Goal: Task Accomplishment & Management: Use online tool/utility

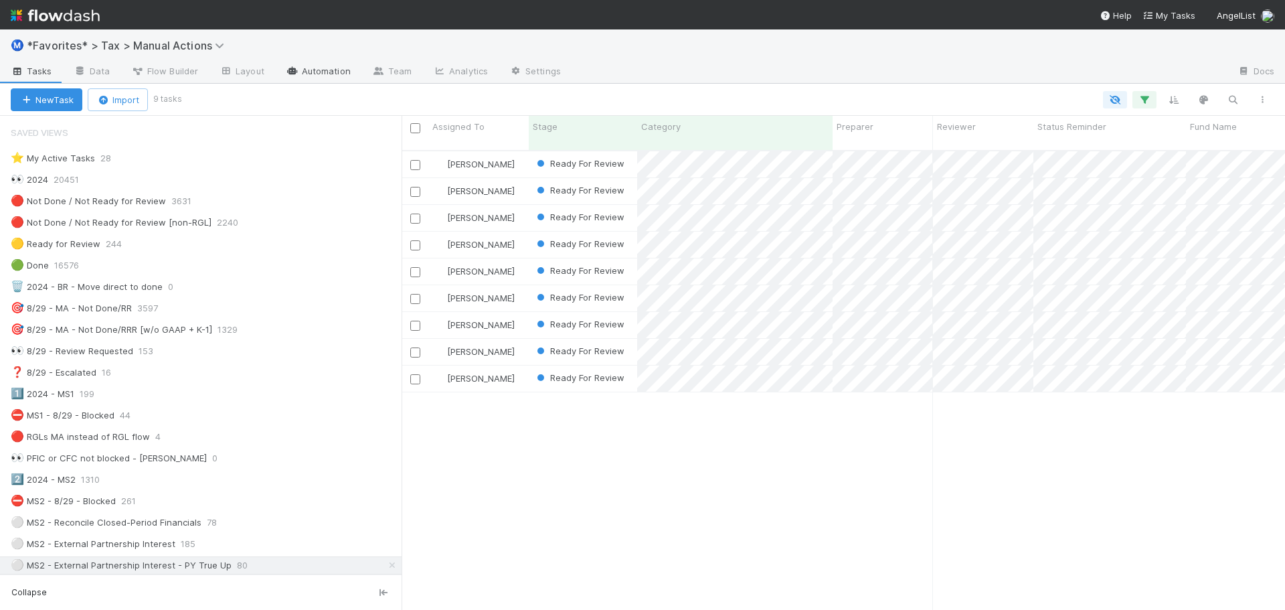
scroll to position [208, 0]
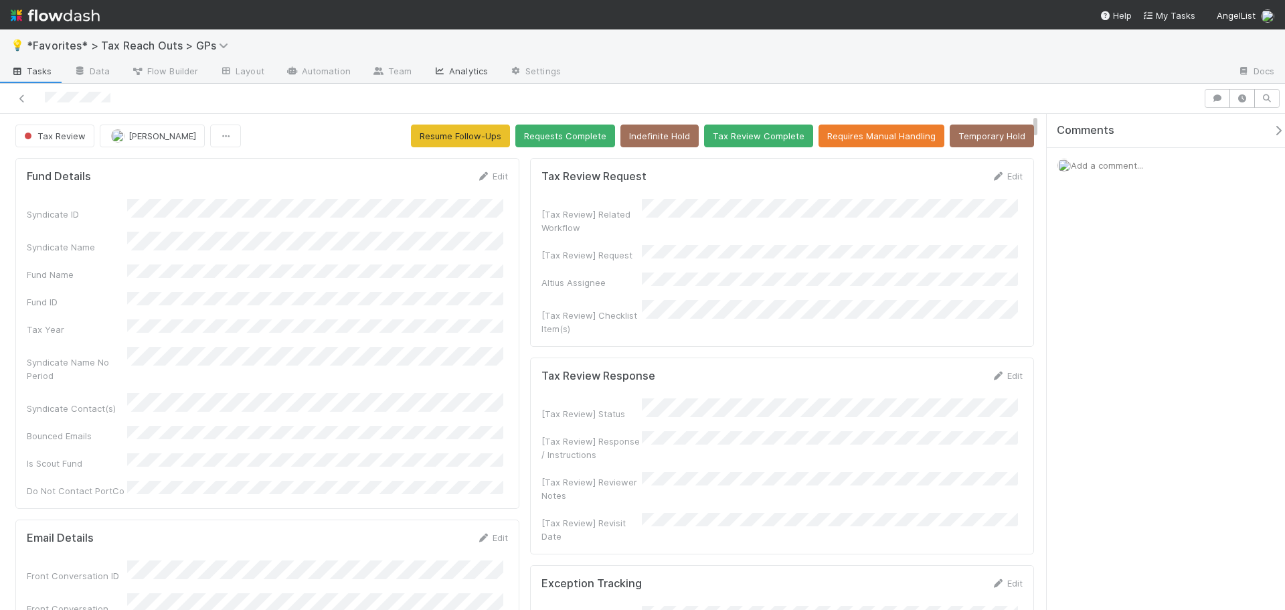
click at [476, 70] on link "Analytics" at bounding box center [460, 72] width 76 height 21
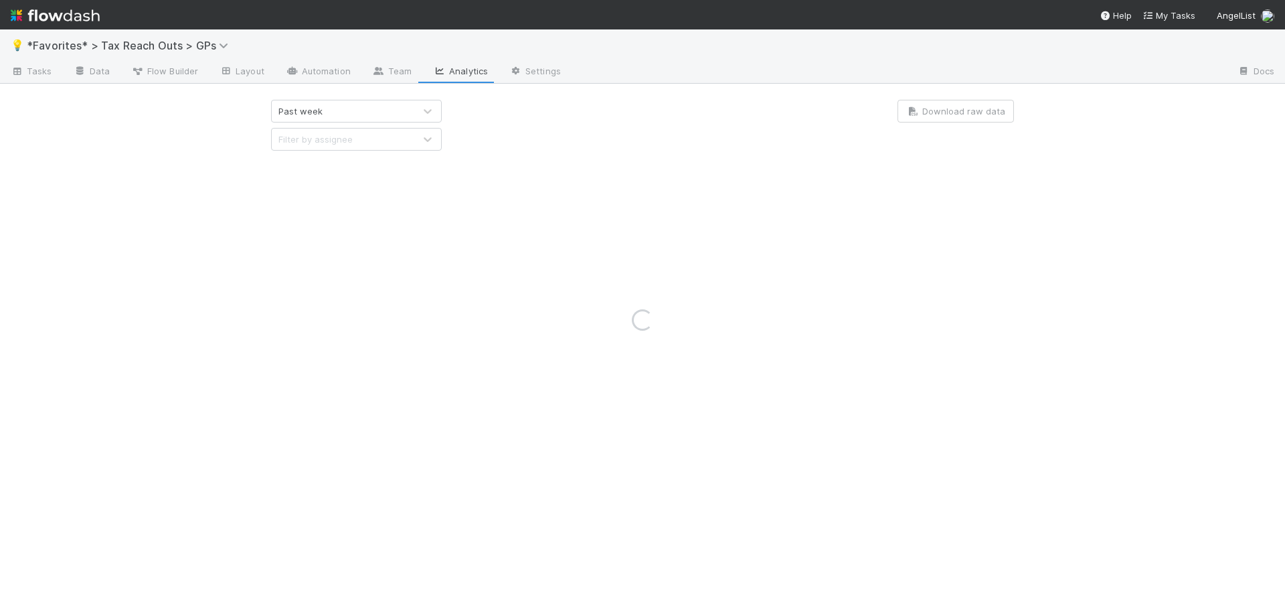
click at [321, 66] on div "Loading..." at bounding box center [642, 319] width 1285 height 580
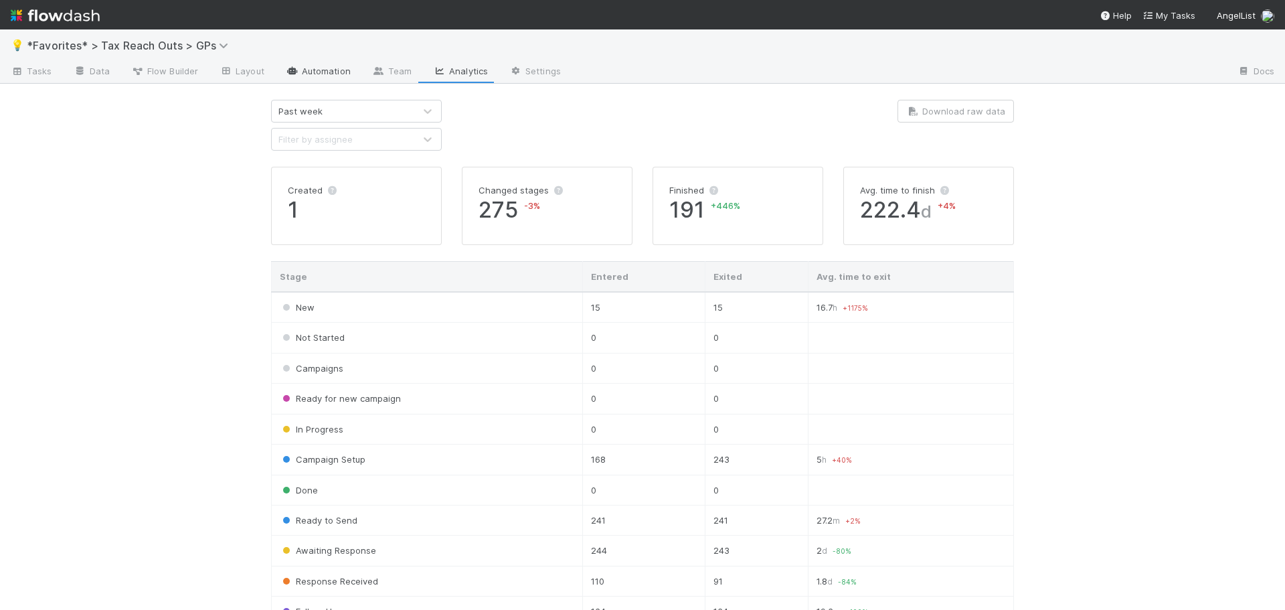
click at [321, 69] on link "Automation" at bounding box center [318, 72] width 86 height 21
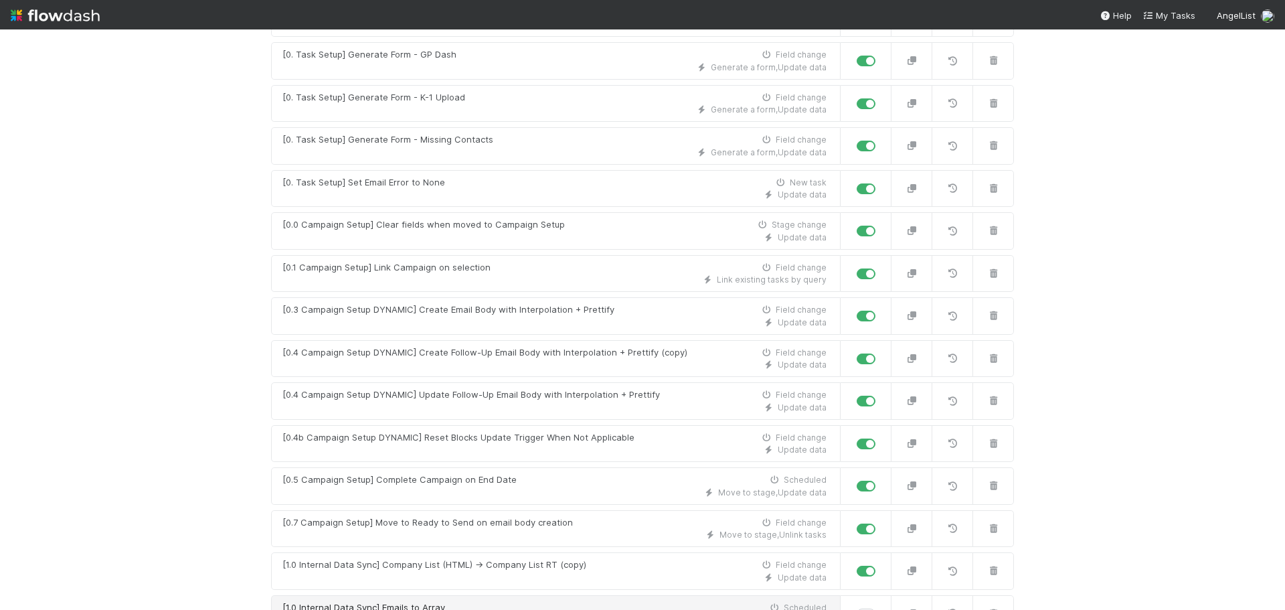
scroll to position [803, 0]
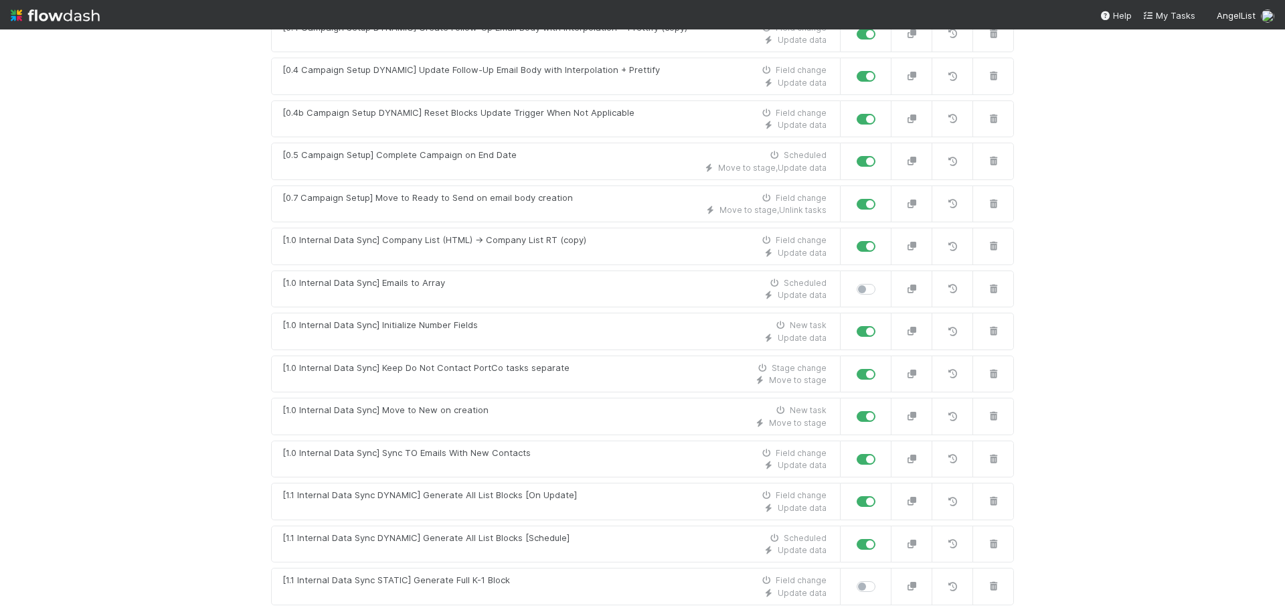
click at [220, 291] on div "💡 *Favorites* > Tax Reach Outs > GPs Tasks Data Flow Builder Layout Automation …" at bounding box center [642, 319] width 1285 height 580
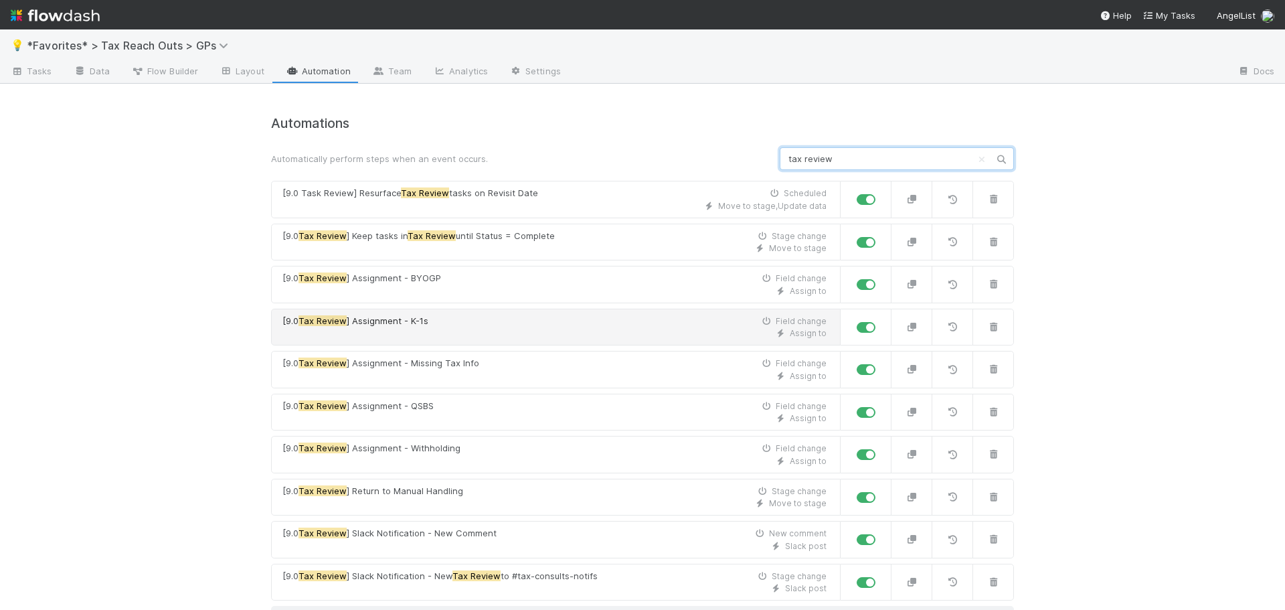
scroll to position [21, 0]
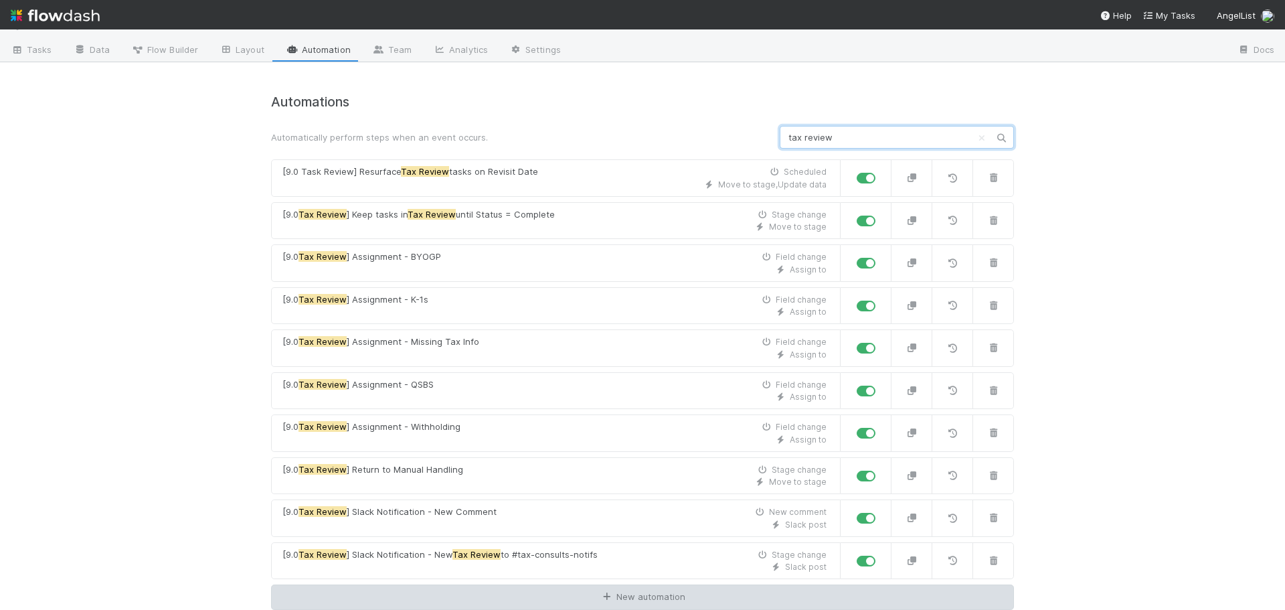
type input "tax review"
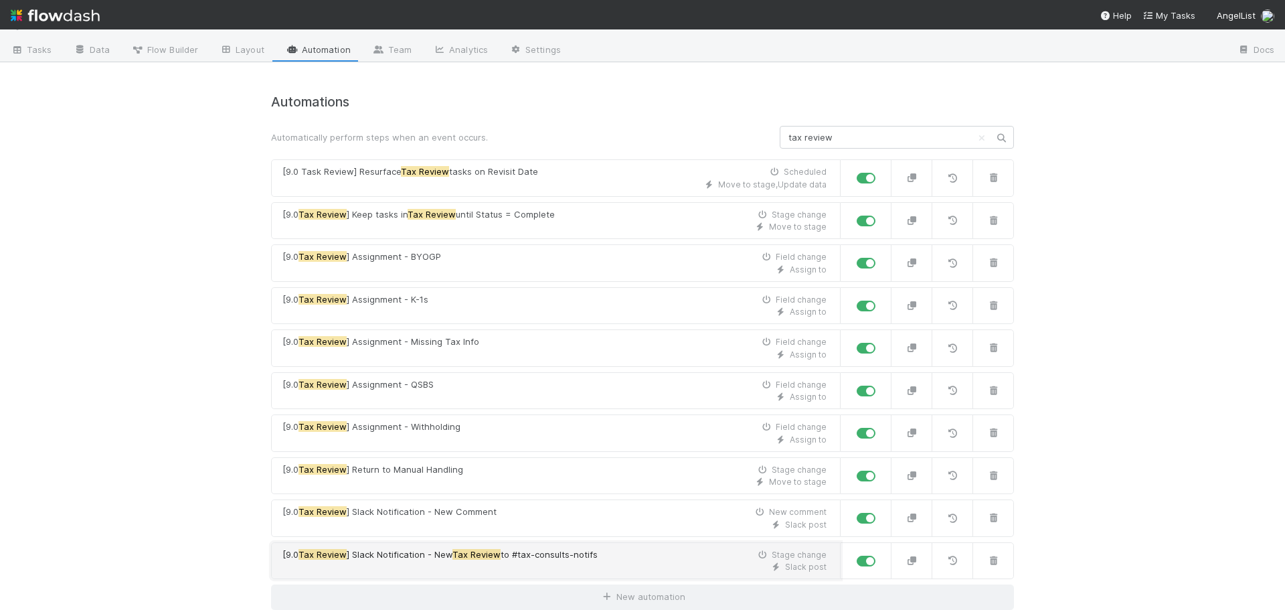
click at [689, 553] on div "[9.0 Tax Review ] Slack Notification - New Tax Review to #tax-consults-notifs S…" at bounding box center [554, 554] width 544 height 13
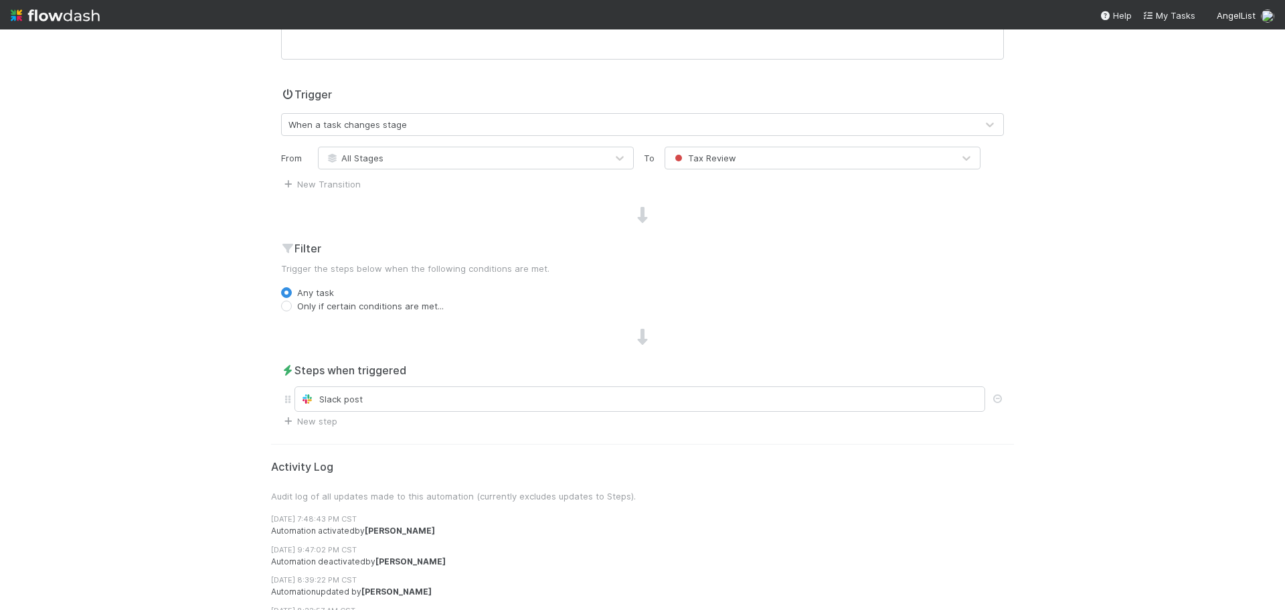
scroll to position [293, 0]
